Goal: Transaction & Acquisition: Purchase product/service

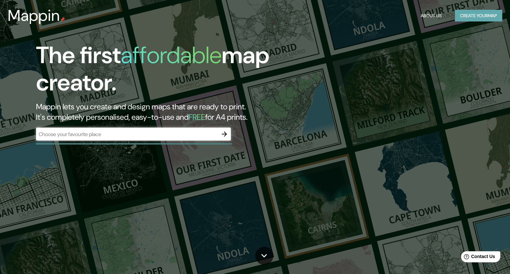
click at [471, 15] on button "Create your map" at bounding box center [478, 16] width 47 height 12
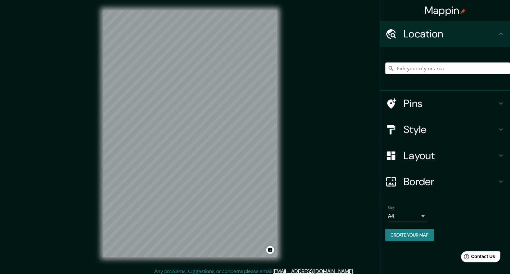
click at [427, 70] on input "Pick your city or area" at bounding box center [448, 68] width 125 height 12
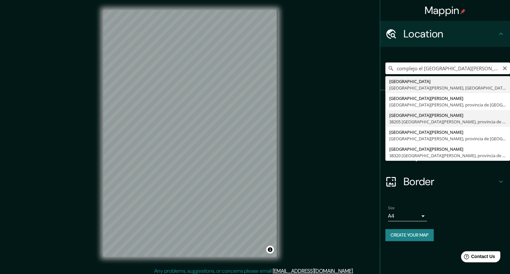
scroll to position [4, 0]
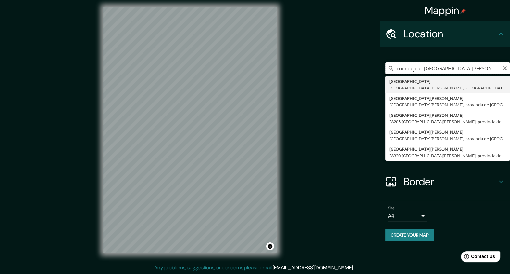
click at [354, 69] on div "Mappin Location complejo [GEOGRAPHIC_DATA][PERSON_NAME] [GEOGRAPHIC_DATA][PERSO…" at bounding box center [255, 134] width 510 height 277
drag, startPoint x: 453, startPoint y: 67, endPoint x: 348, endPoint y: 72, distance: 105.7
click at [348, 72] on div "Mappin Location [GEOGRAPHIC_DATA][PERSON_NAME][PERSON_NAME][DATE][PERSON_NAME],…" at bounding box center [255, 134] width 510 height 277
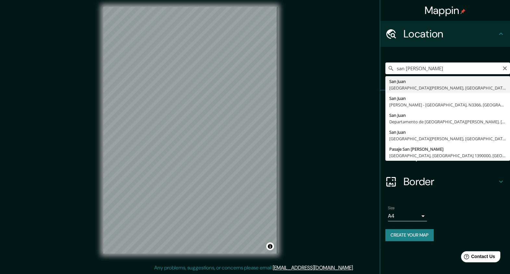
type input "[GEOGRAPHIC_DATA][PERSON_NAME], [GEOGRAPHIC_DATA][PERSON_NAME], [GEOGRAPHIC_DAT…"
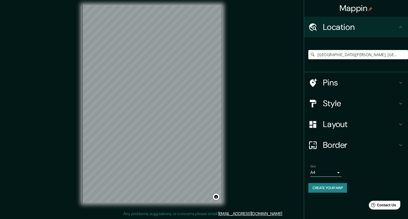
scroll to position [0, 0]
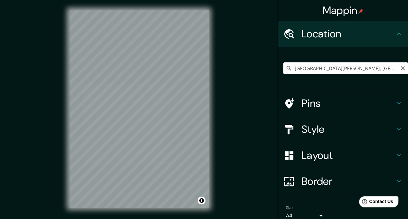
click at [205, 123] on div "© Mapbox © OpenStreetMap Improve this map" at bounding box center [138, 108] width 367 height 197
click at [389, 125] on h4 "Style" at bounding box center [349, 129] width 94 height 13
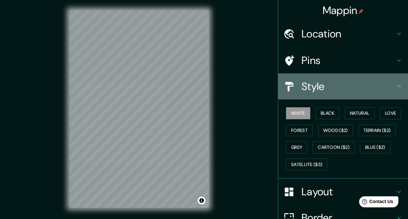
click at [395, 87] on icon at bounding box center [399, 87] width 8 height 8
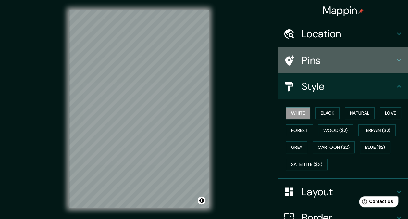
click at [395, 59] on icon at bounding box center [399, 61] width 8 height 8
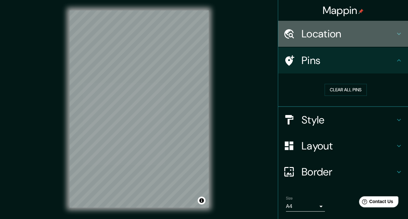
click at [395, 39] on div "Location" at bounding box center [343, 34] width 130 height 26
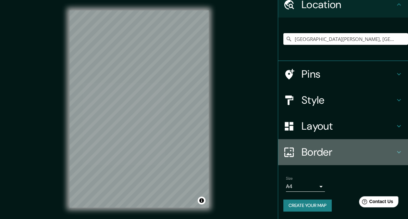
click at [397, 148] on icon at bounding box center [399, 152] width 8 height 8
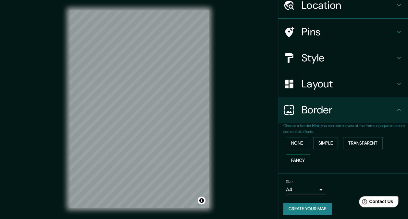
scroll to position [29, 0]
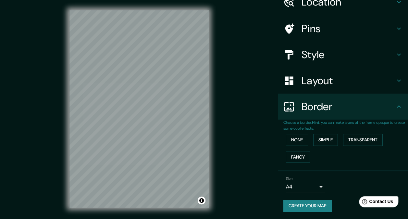
click at [396, 83] on icon at bounding box center [399, 81] width 8 height 8
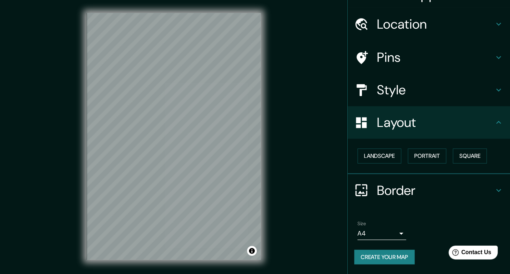
scroll to position [14, 0]
click at [302, 128] on button "Landscape" at bounding box center [303, 125] width 35 height 12
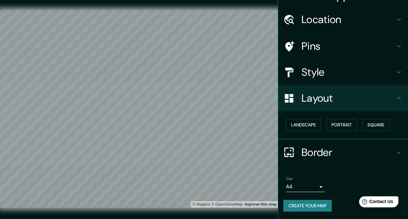
click at [390, 72] on h4 "Style" at bounding box center [349, 72] width 94 height 13
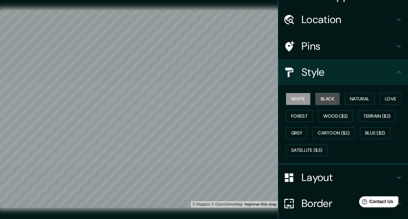
click at [321, 96] on button "Black" at bounding box center [328, 99] width 24 height 12
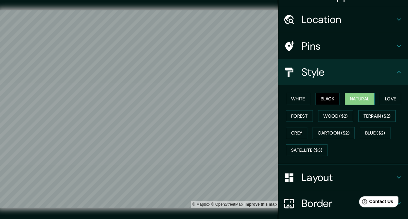
click at [362, 100] on button "Natural" at bounding box center [360, 99] width 30 height 12
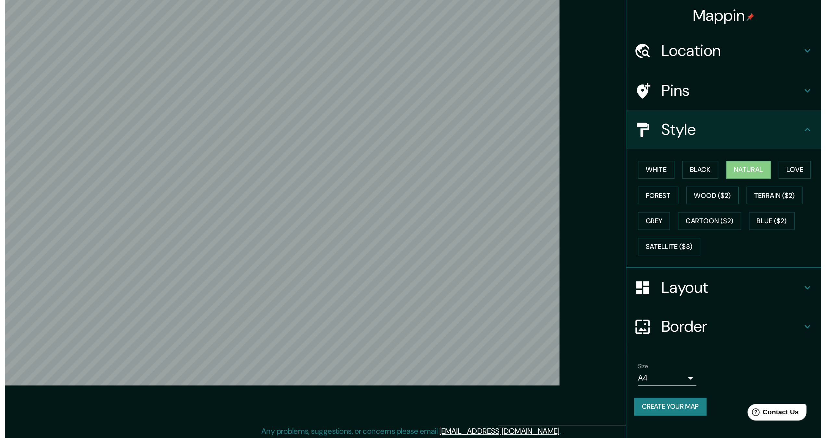
scroll to position [0, 0]
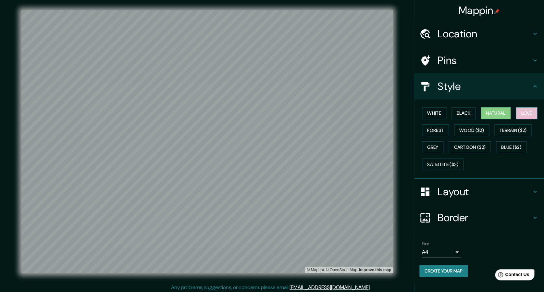
click at [510, 115] on button "Love" at bounding box center [526, 113] width 21 height 12
click at [510, 65] on div "Pins" at bounding box center [479, 60] width 130 height 26
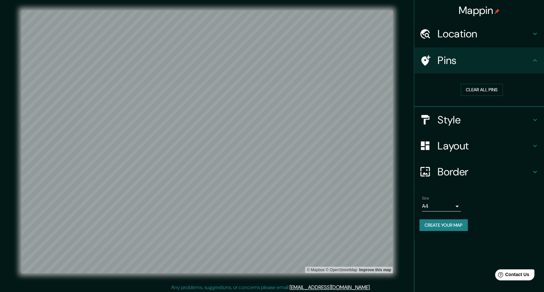
click at [510, 57] on icon at bounding box center [535, 61] width 8 height 8
click at [510, 122] on h4 "Style" at bounding box center [485, 119] width 94 height 13
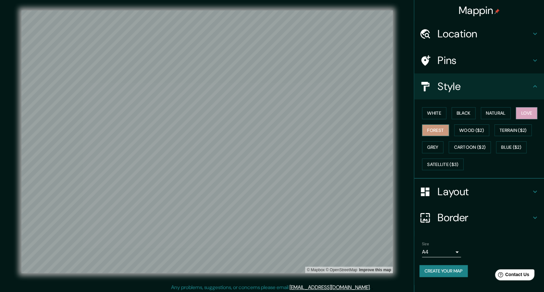
click at [425, 124] on button "Forest" at bounding box center [435, 130] width 27 height 12
click at [476, 128] on button "Wood ($2)" at bounding box center [471, 130] width 35 height 12
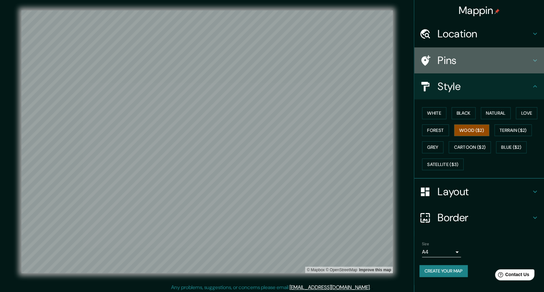
click at [478, 55] on h4 "Pins" at bounding box center [485, 60] width 94 height 13
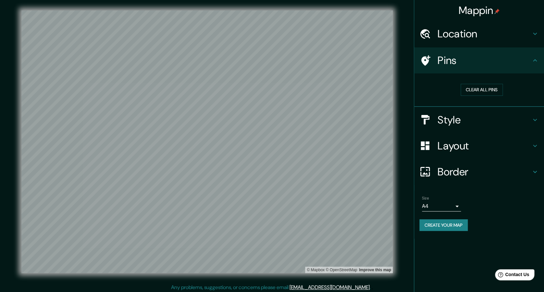
click at [510, 32] on icon at bounding box center [535, 34] width 8 height 8
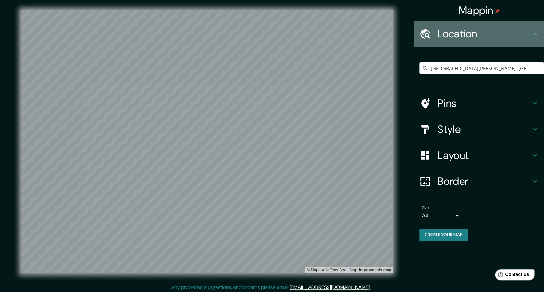
click at [510, 29] on div "Location" at bounding box center [479, 34] width 130 height 26
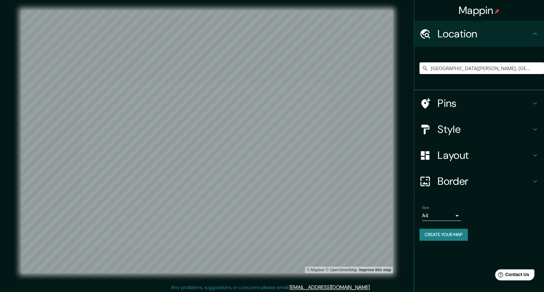
click at [510, 157] on h4 "Layout" at bounding box center [485, 155] width 94 height 13
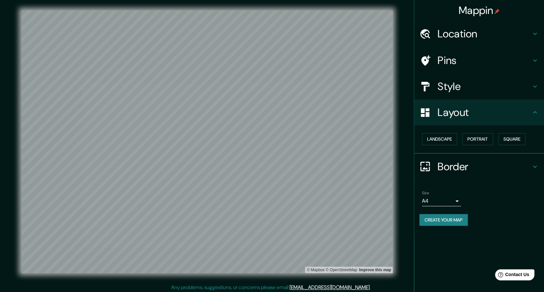
click at [510, 161] on h4 "Border" at bounding box center [485, 166] width 94 height 13
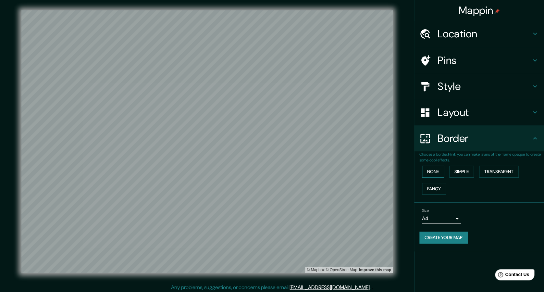
click at [425, 174] on button "None" at bounding box center [433, 172] width 22 height 12
click at [465, 170] on button "Simple" at bounding box center [462, 172] width 25 height 12
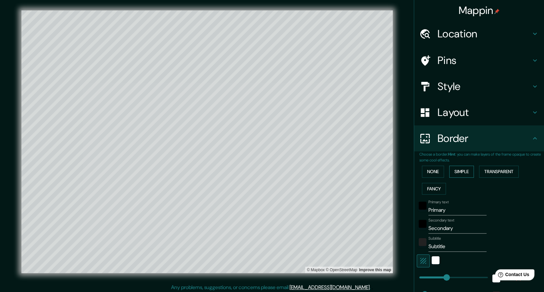
click at [463, 172] on button "Simple" at bounding box center [462, 172] width 25 height 12
type input "458"
type input "92"
click at [429, 170] on button "None" at bounding box center [433, 172] width 22 height 12
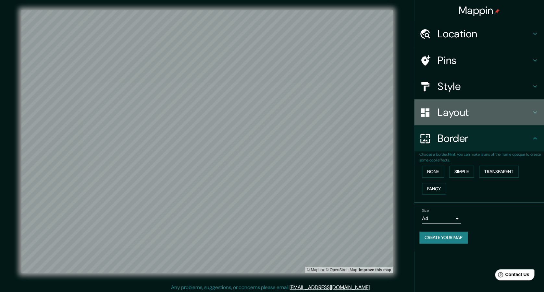
click at [510, 111] on icon at bounding box center [535, 112] width 8 height 8
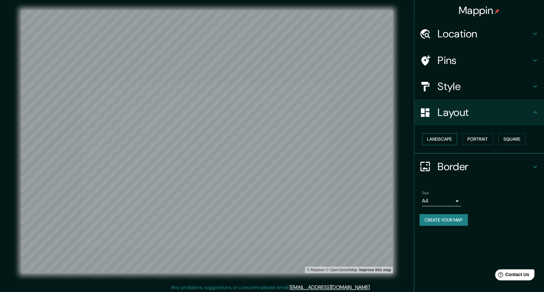
click at [450, 142] on button "Landscape" at bounding box center [439, 139] width 35 height 12
click at [478, 138] on button "Portrait" at bounding box center [478, 139] width 31 height 12
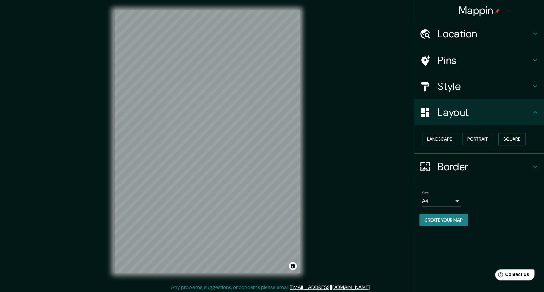
click at [510, 139] on button "Square" at bounding box center [512, 139] width 27 height 12
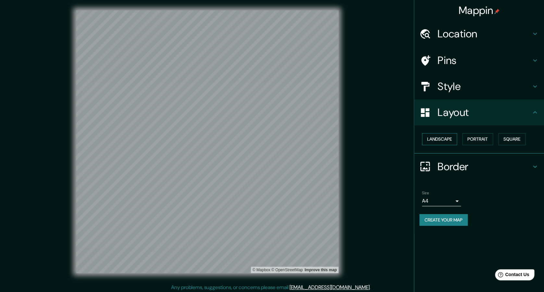
click at [438, 137] on button "Landscape" at bounding box center [439, 139] width 35 height 12
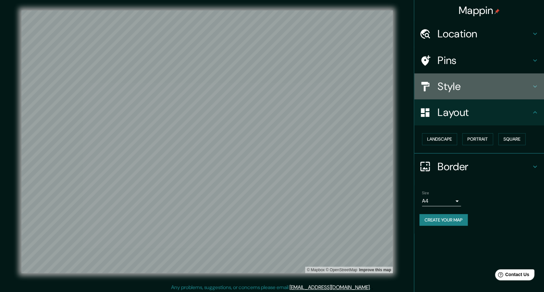
click at [502, 90] on h4 "Style" at bounding box center [485, 86] width 94 height 13
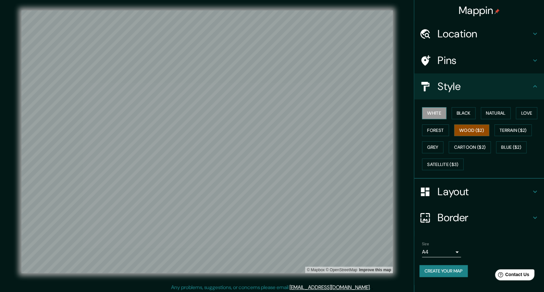
click at [441, 112] on button "White" at bounding box center [434, 113] width 24 height 12
click at [463, 111] on button "Black" at bounding box center [464, 113] width 24 height 12
click at [436, 117] on button "White" at bounding box center [434, 113] width 24 height 12
click at [465, 115] on button "Black" at bounding box center [464, 113] width 24 height 12
click at [500, 112] on button "Natural" at bounding box center [496, 113] width 30 height 12
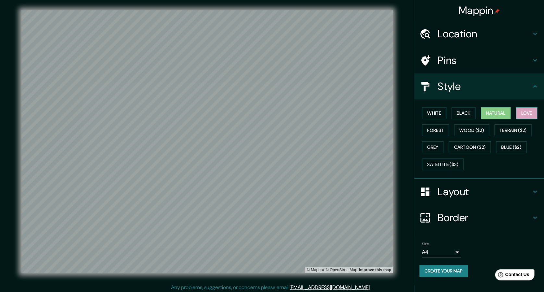
click at [510, 111] on button "Love" at bounding box center [526, 113] width 21 height 12
click at [431, 131] on button "Forest" at bounding box center [435, 130] width 27 height 12
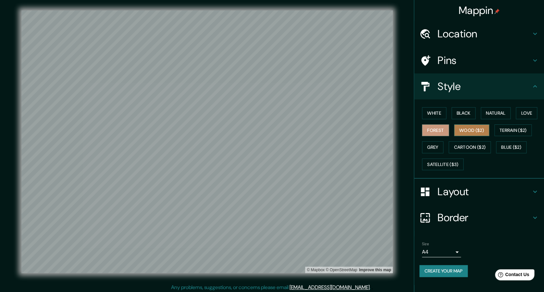
click at [481, 128] on button "Wood ($2)" at bounding box center [471, 130] width 35 height 12
click at [510, 129] on button "Terrain ($2)" at bounding box center [514, 130] width 38 height 12
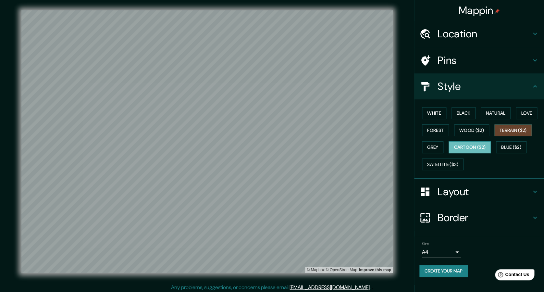
drag, startPoint x: 427, startPoint y: 143, endPoint x: 457, endPoint y: 143, distance: 30.2
click at [428, 143] on button "Grey" at bounding box center [432, 147] width 21 height 12
click at [463, 141] on button "Cartoon ($2)" at bounding box center [470, 147] width 42 height 12
click at [510, 143] on button "Blue ($2)" at bounding box center [511, 147] width 31 height 12
click at [469, 145] on button "Cartoon ($2)" at bounding box center [470, 147] width 42 height 12
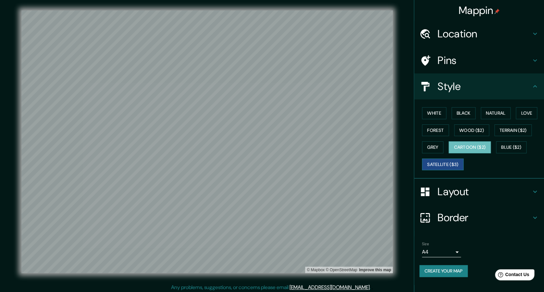
click at [441, 166] on button "Satellite ($3)" at bounding box center [443, 165] width 42 height 12
click at [475, 145] on button "Cartoon ($2)" at bounding box center [470, 147] width 42 height 12
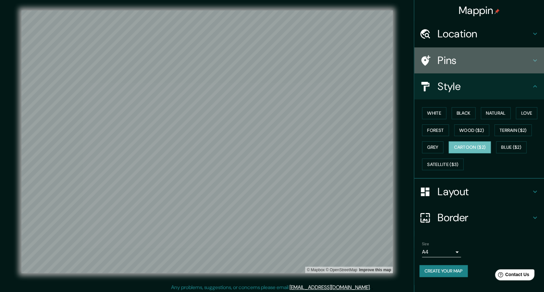
click at [510, 61] on icon at bounding box center [535, 61] width 8 height 8
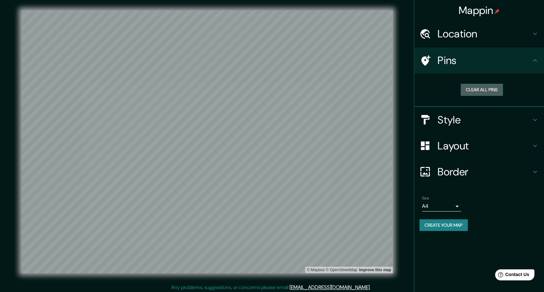
click at [491, 86] on button "Clear all pins" at bounding box center [482, 90] width 42 height 12
click at [494, 125] on h4 "Style" at bounding box center [485, 119] width 94 height 13
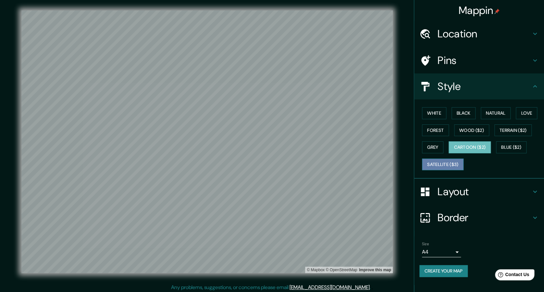
click at [450, 164] on button "Satellite ($3)" at bounding box center [443, 165] width 42 height 12
click at [510, 148] on button "Blue ($2)" at bounding box center [511, 147] width 31 height 12
